Goal: Information Seeking & Learning: Learn about a topic

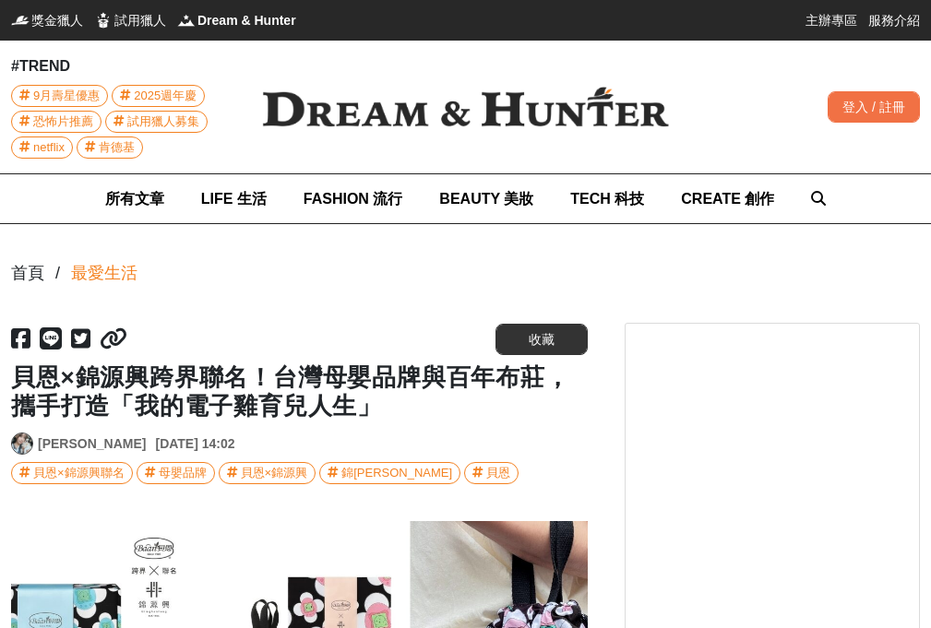
scroll to position [0, 1153]
